Goal: Transaction & Acquisition: Download file/media

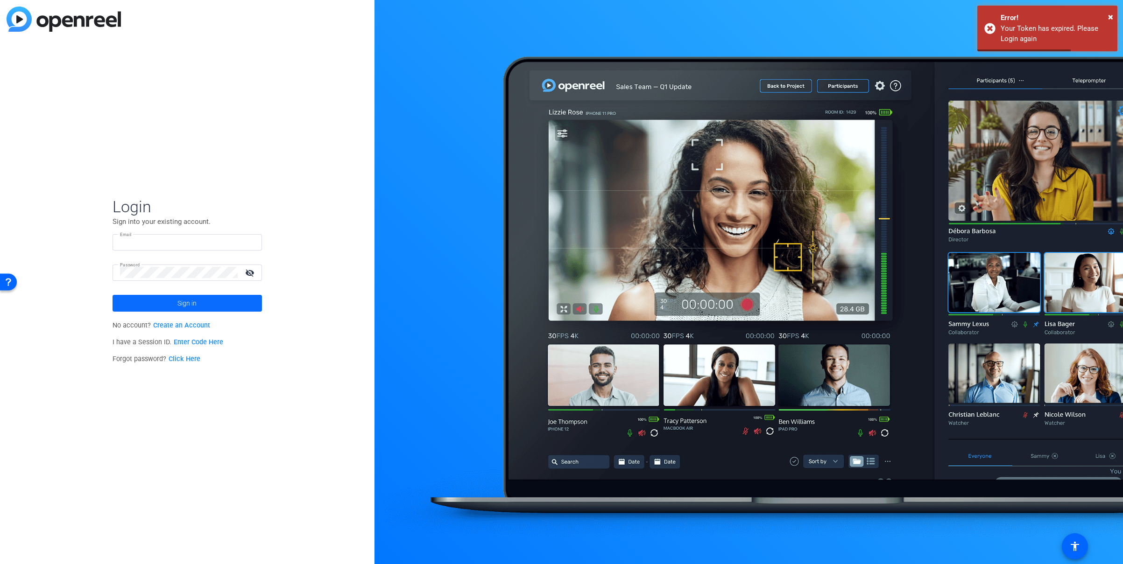
type input "Vault@tubescience.com"
click at [205, 303] on span at bounding box center [187, 303] width 149 height 22
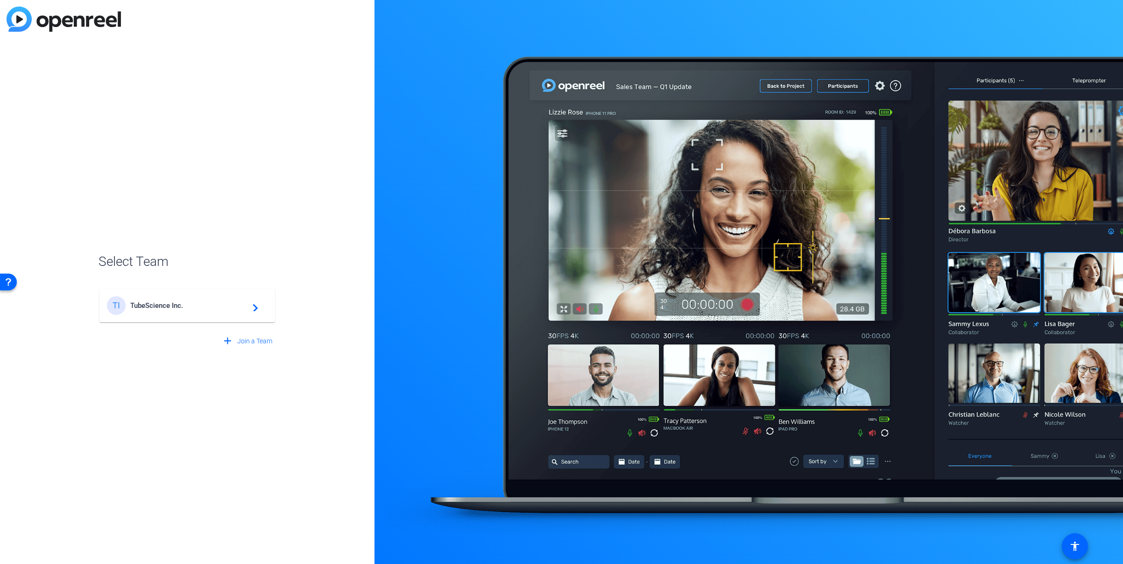
click at [256, 306] on mat-icon "navigate_next" at bounding box center [252, 305] width 11 height 11
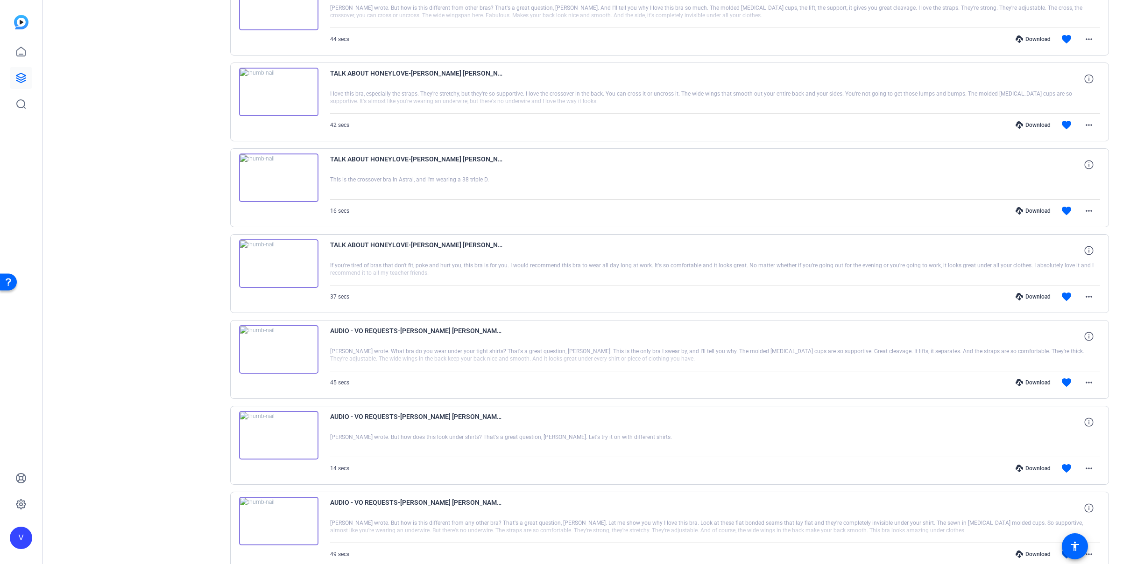
scroll to position [468, 0]
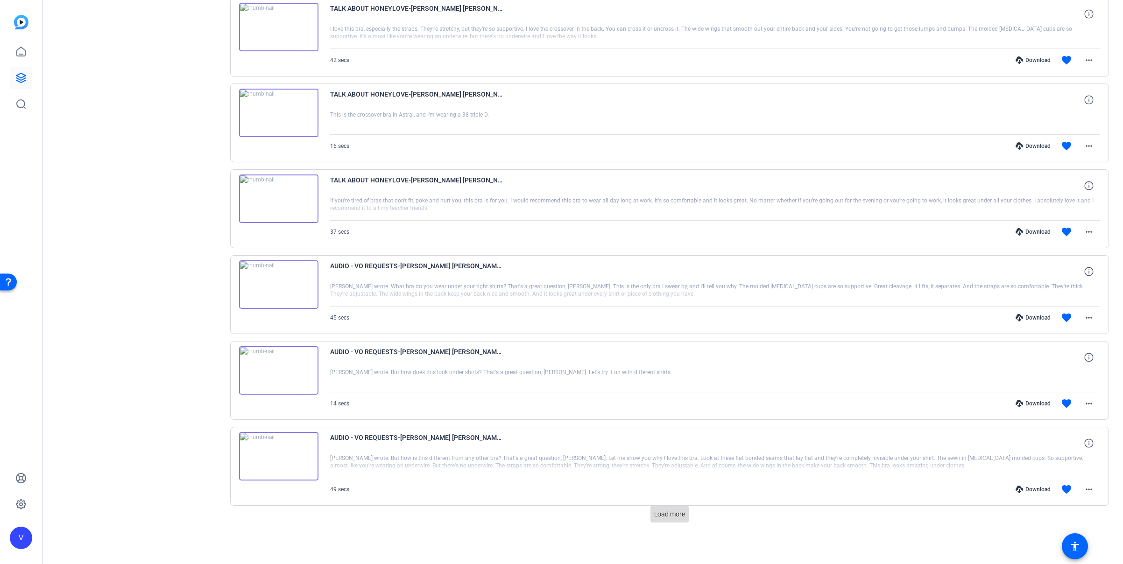
click at [656, 515] on span "Load more" at bounding box center [669, 515] width 31 height 10
click at [674, 513] on span "Load more" at bounding box center [669, 515] width 31 height 10
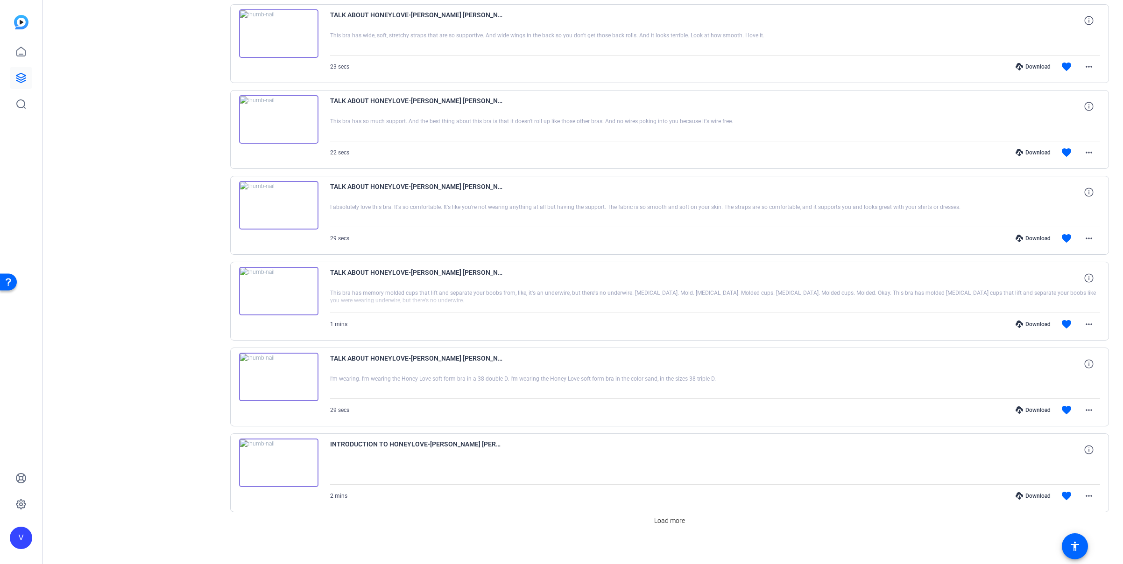
scroll to position [2187, 0]
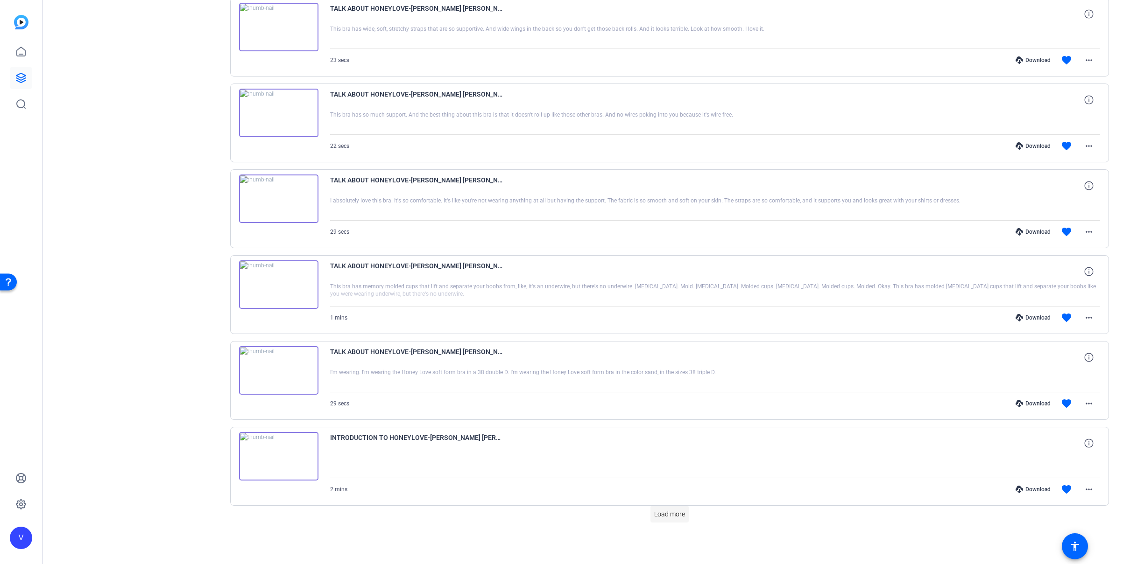
click at [681, 515] on span "Load more" at bounding box center [669, 515] width 31 height 10
click at [676, 516] on span "Load more" at bounding box center [669, 515] width 31 height 10
click at [679, 516] on span "Load more" at bounding box center [669, 515] width 31 height 10
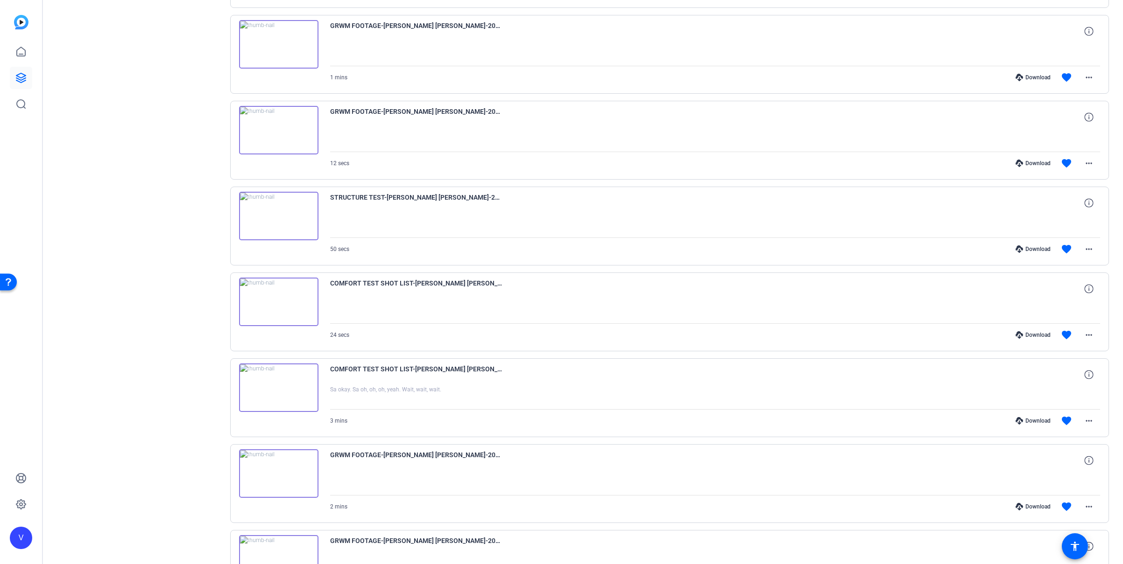
scroll to position [4764, 0]
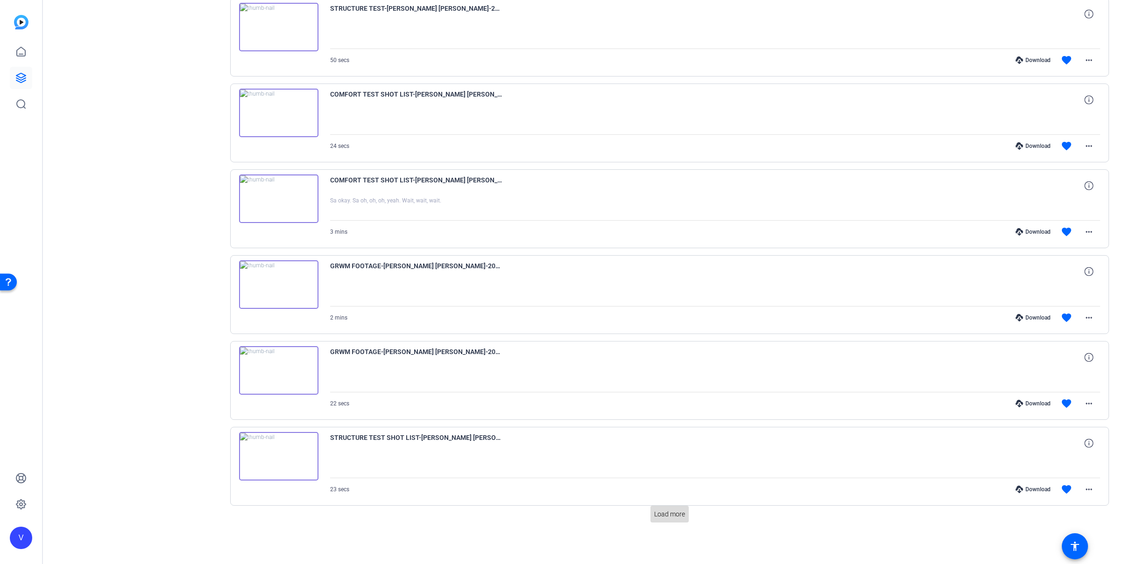
click at [667, 516] on span "Load more" at bounding box center [669, 515] width 31 height 10
click at [678, 515] on span "Load more" at bounding box center [669, 515] width 31 height 10
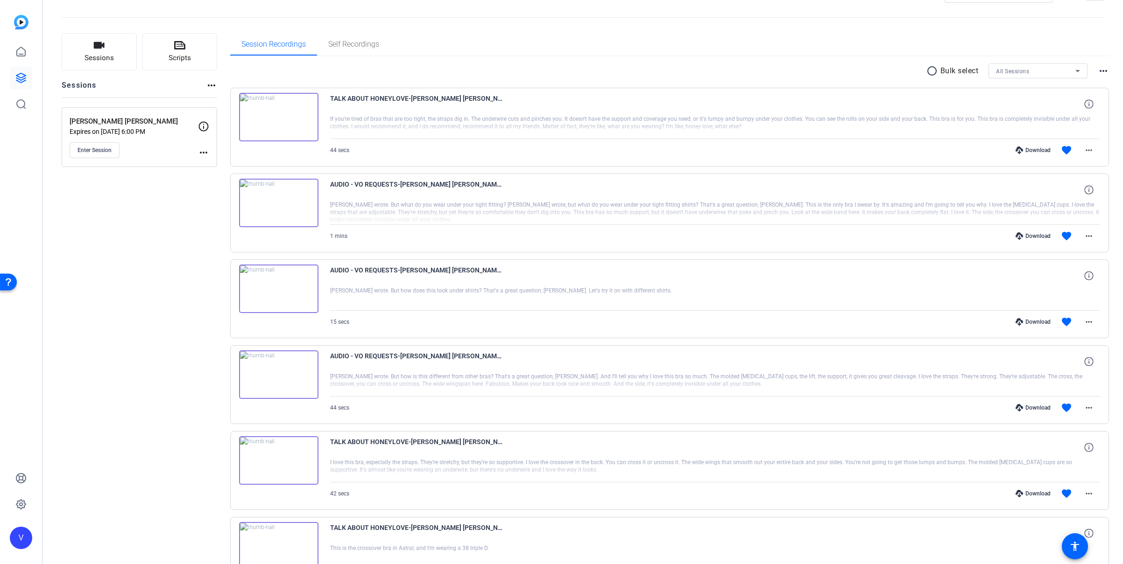
scroll to position [0, 0]
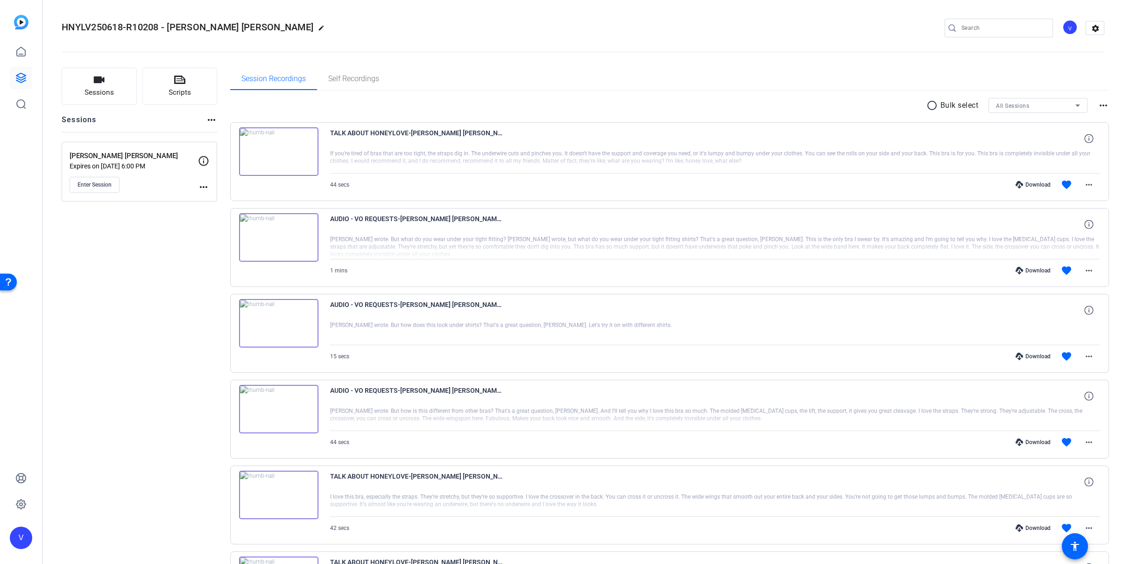
click at [928, 108] on mat-icon "radio_button_unchecked" at bounding box center [933, 105] width 14 height 11
click at [963, 105] on icon at bounding box center [964, 106] width 3 height 2
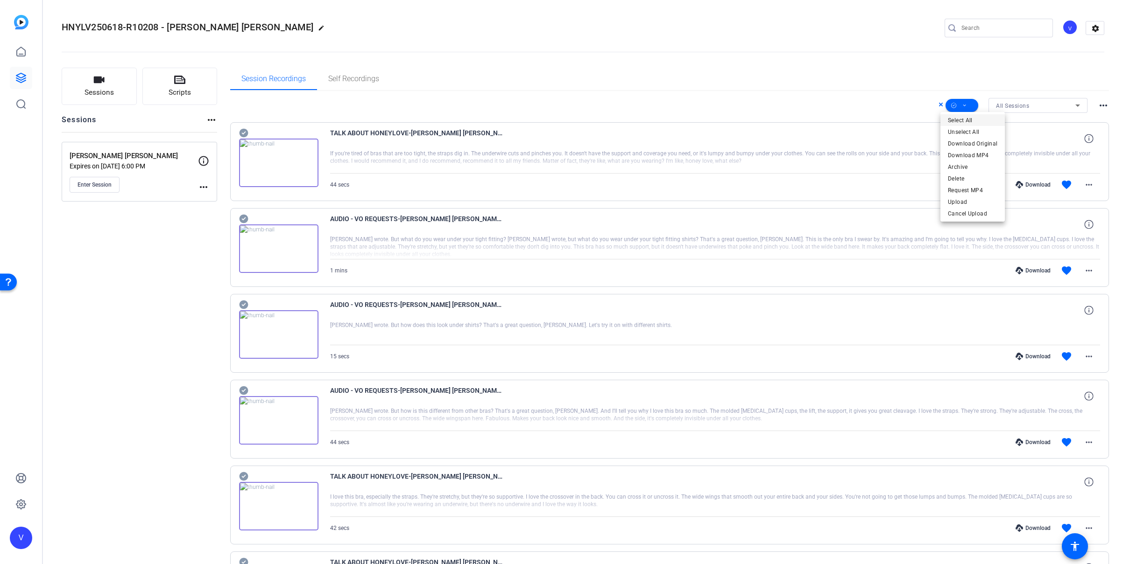
click at [961, 121] on span "Select All" at bounding box center [972, 120] width 49 height 11
click at [832, 65] on div at bounding box center [561, 282] width 1123 height 564
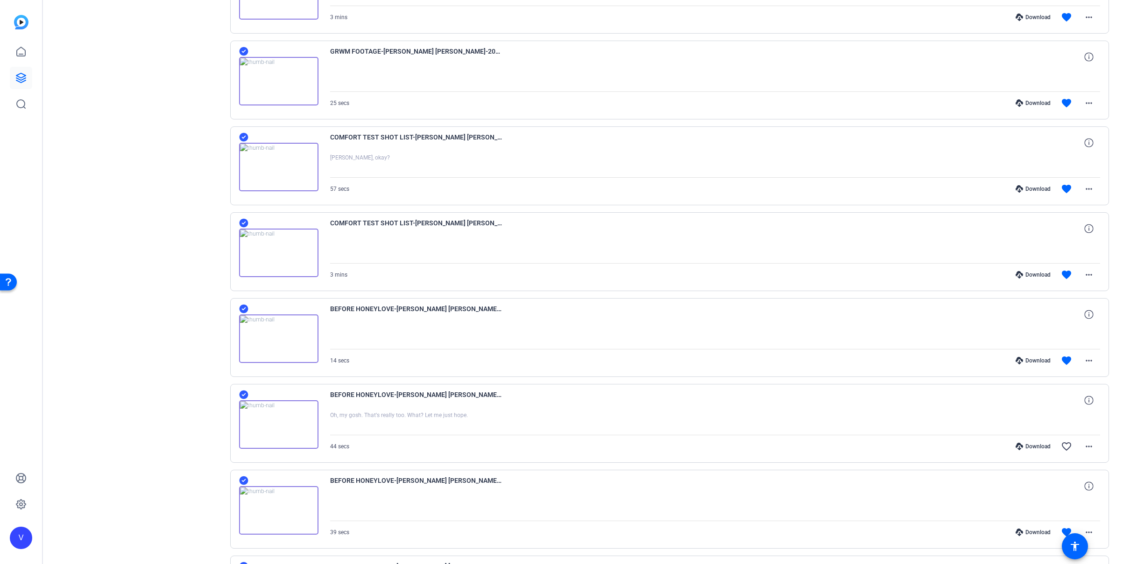
scroll to position [5953, 0]
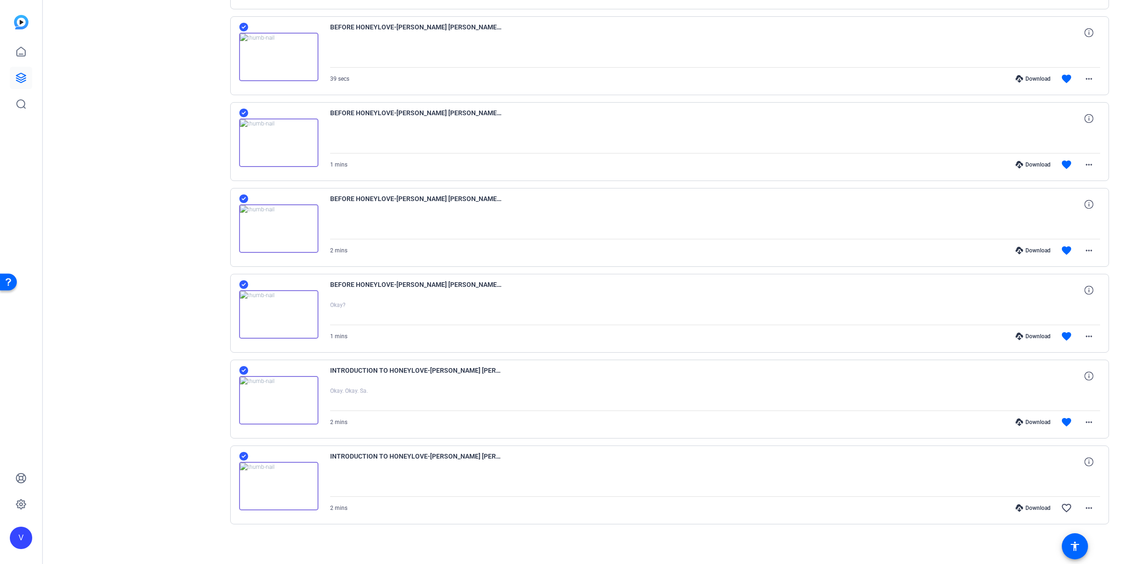
scroll to position [6207, 0]
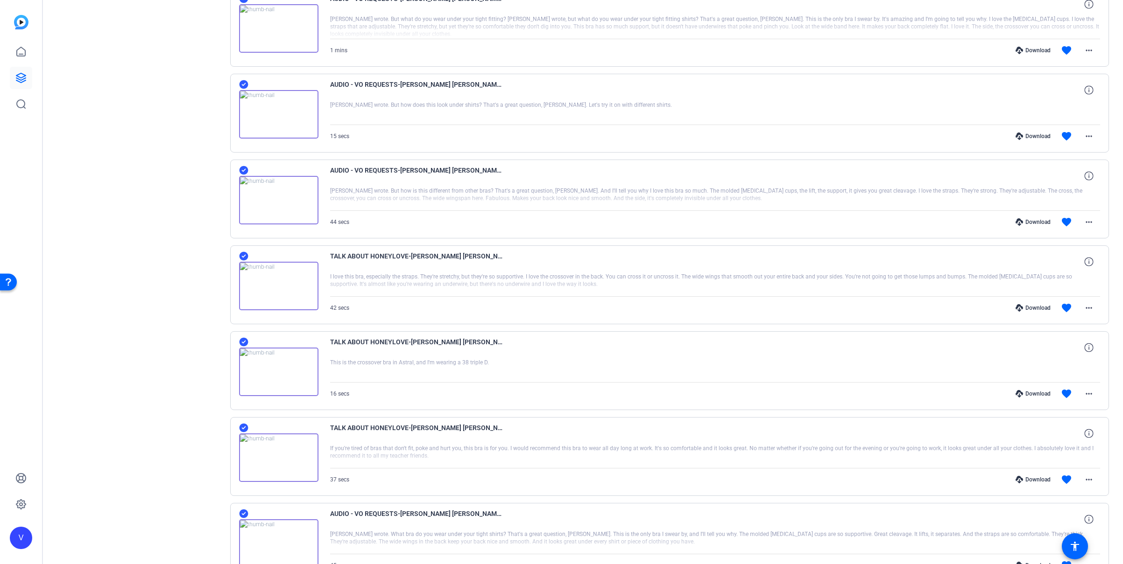
scroll to position [0, 0]
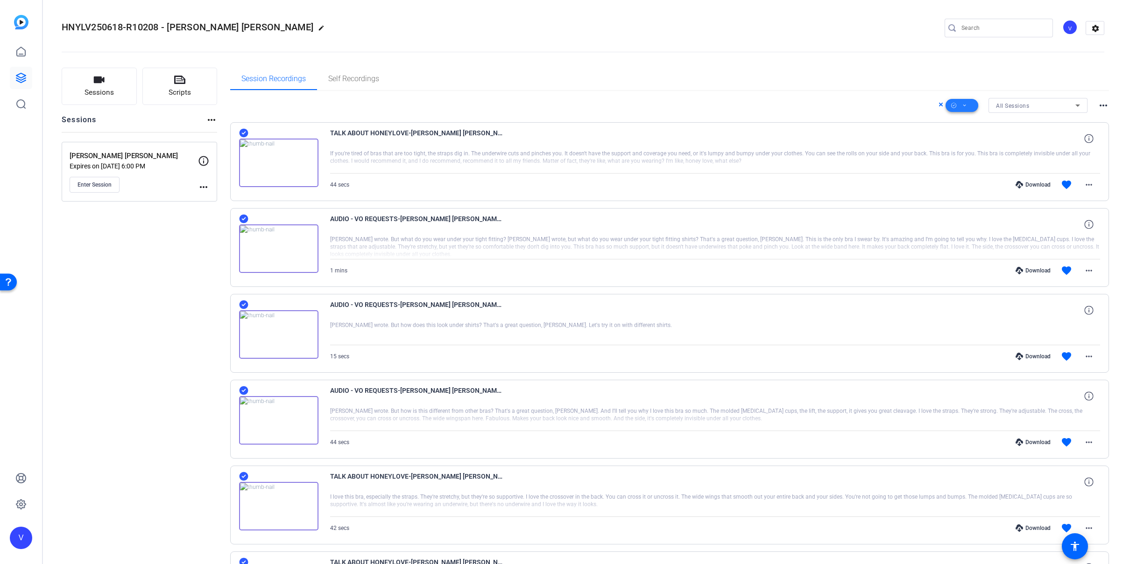
click at [964, 106] on span at bounding box center [961, 105] width 33 height 22
click at [972, 143] on span "Download Original" at bounding box center [972, 143] width 49 height 11
click at [962, 104] on icon at bounding box center [964, 106] width 5 height 12
click at [969, 130] on span "Unselect All" at bounding box center [972, 132] width 49 height 11
click at [865, 78] on div at bounding box center [561, 282] width 1123 height 564
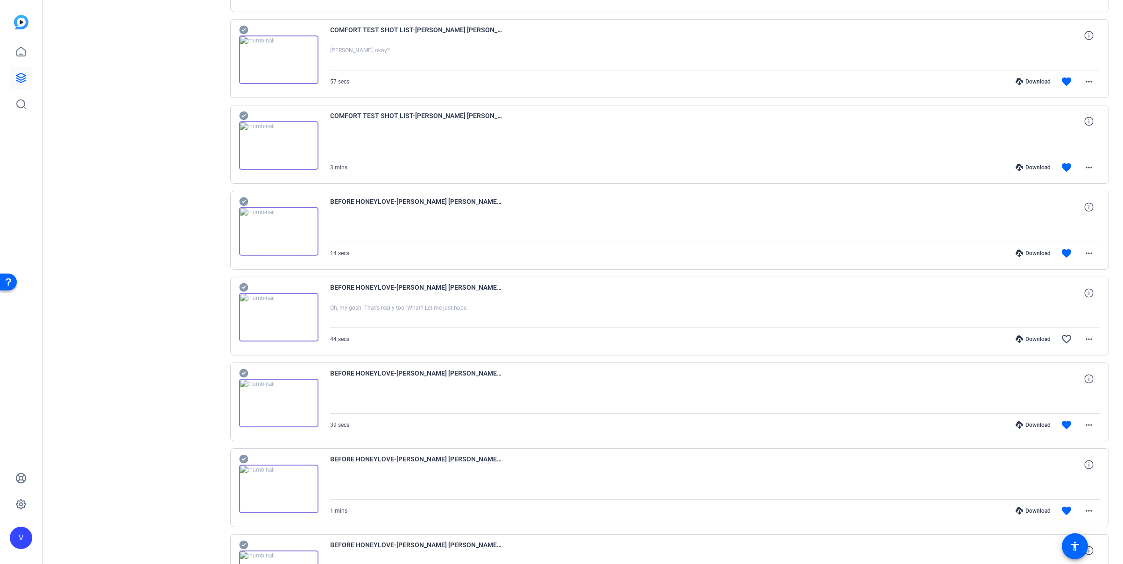
scroll to position [5962, 0]
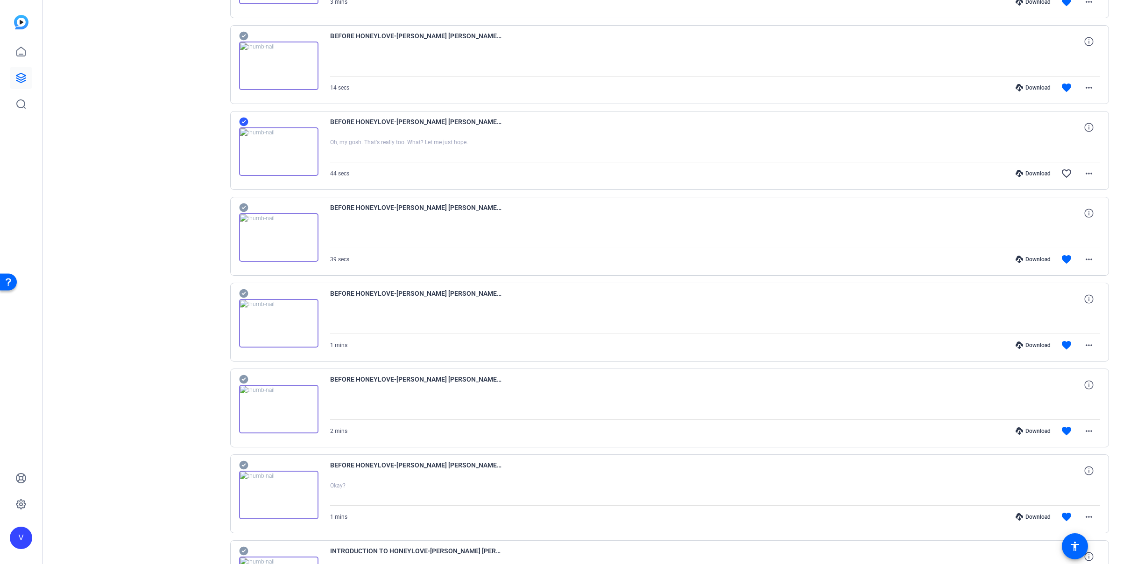
scroll to position [6207, 0]
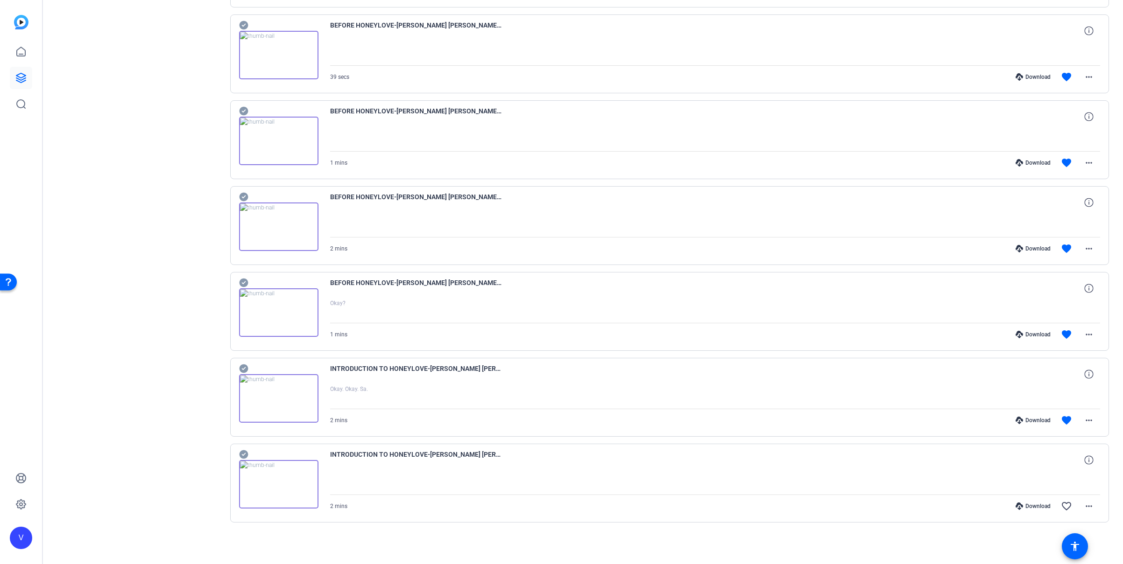
click at [243, 455] on icon at bounding box center [243, 454] width 9 height 11
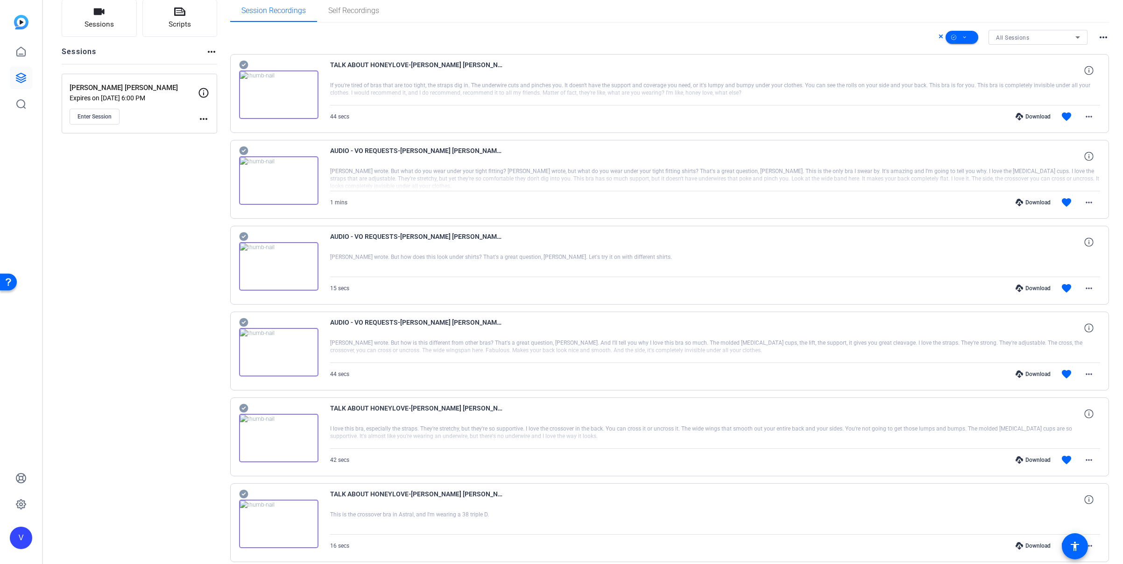
scroll to position [0, 0]
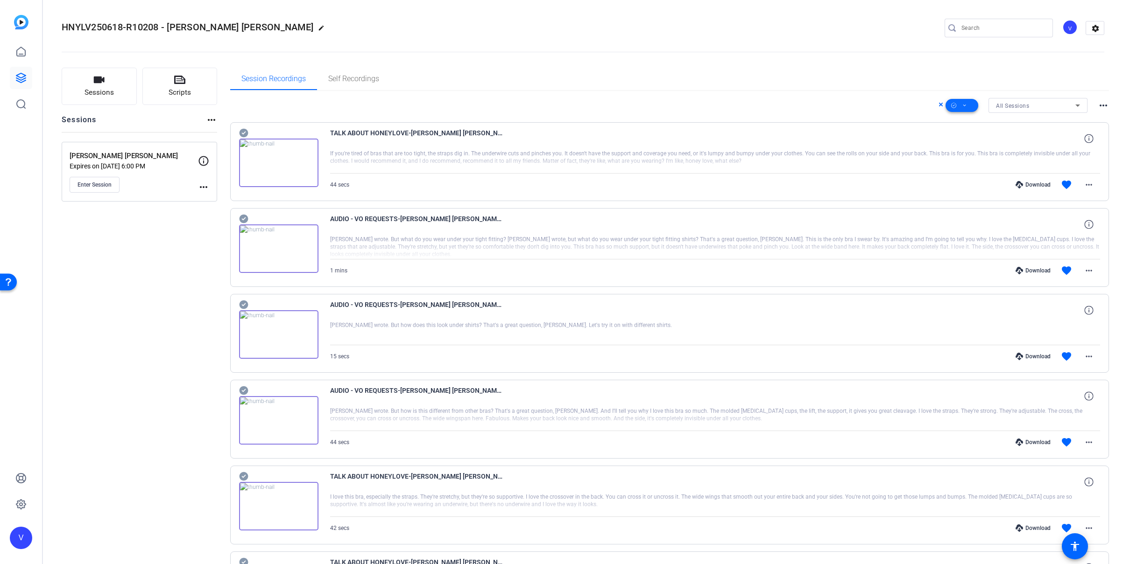
click at [965, 106] on span at bounding box center [961, 105] width 33 height 22
click at [978, 146] on span "Download Original" at bounding box center [972, 143] width 49 height 11
